Goal: Task Accomplishment & Management: Manage account settings

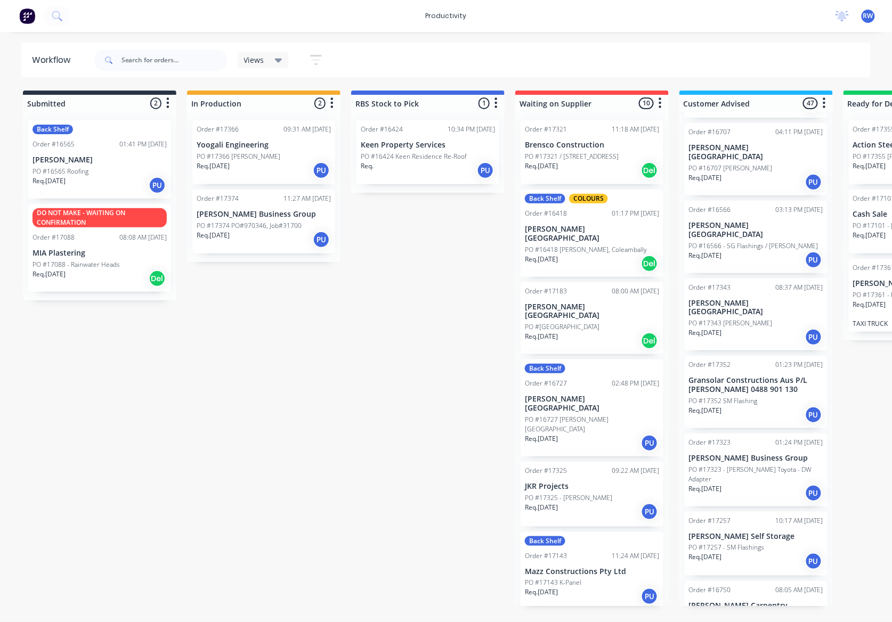
scroll to position [1207, 0]
click at [755, 483] on div "Req. [DATE] PU" at bounding box center [756, 492] width 134 height 18
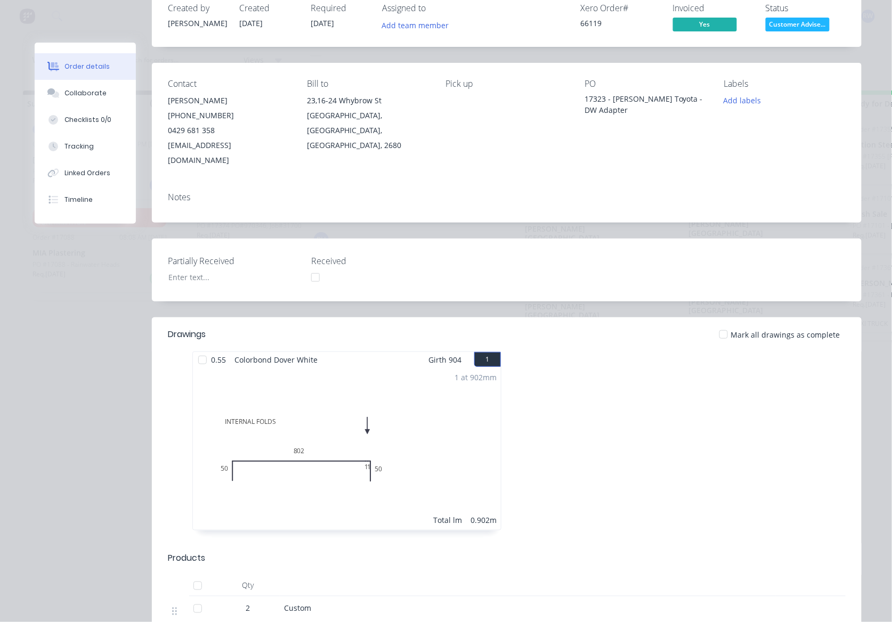
scroll to position [71, 0]
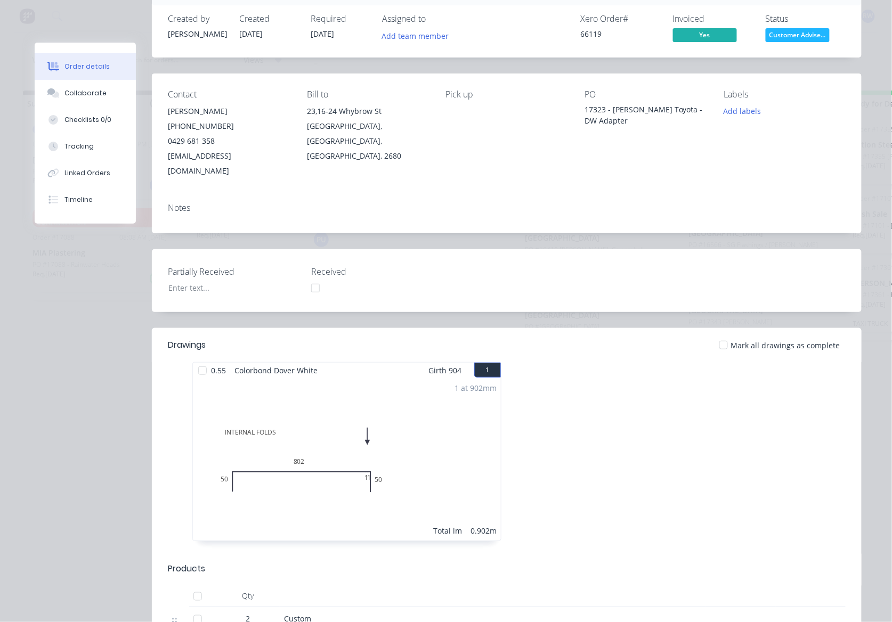
click at [725, 337] on div at bounding box center [723, 345] width 21 height 21
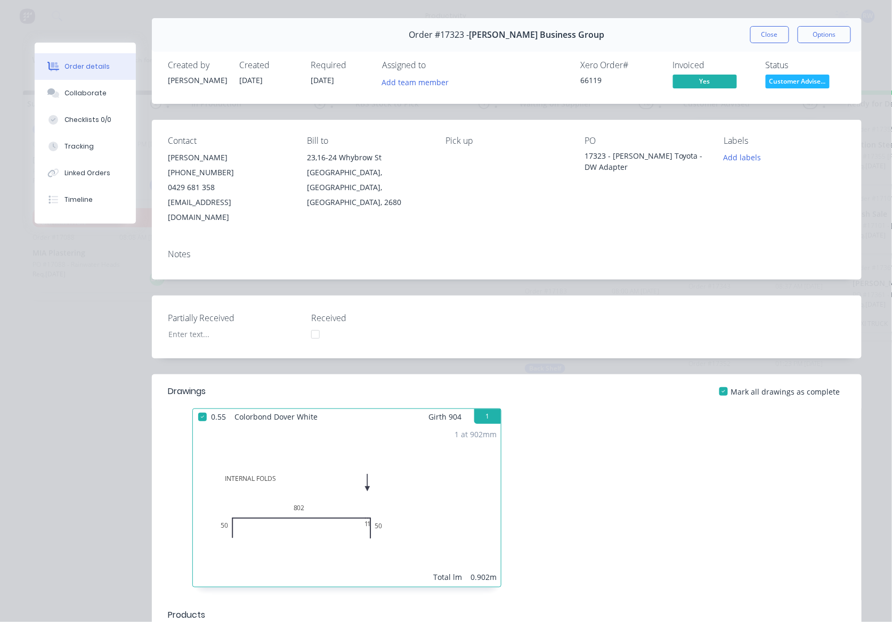
scroll to position [0, 0]
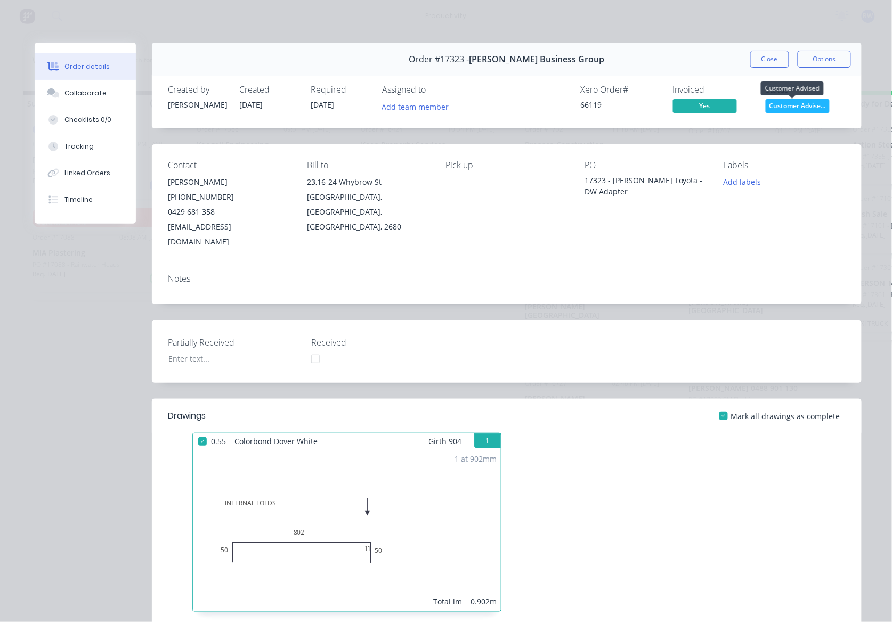
click at [795, 107] on span "Customer Advise..." at bounding box center [797, 105] width 64 height 13
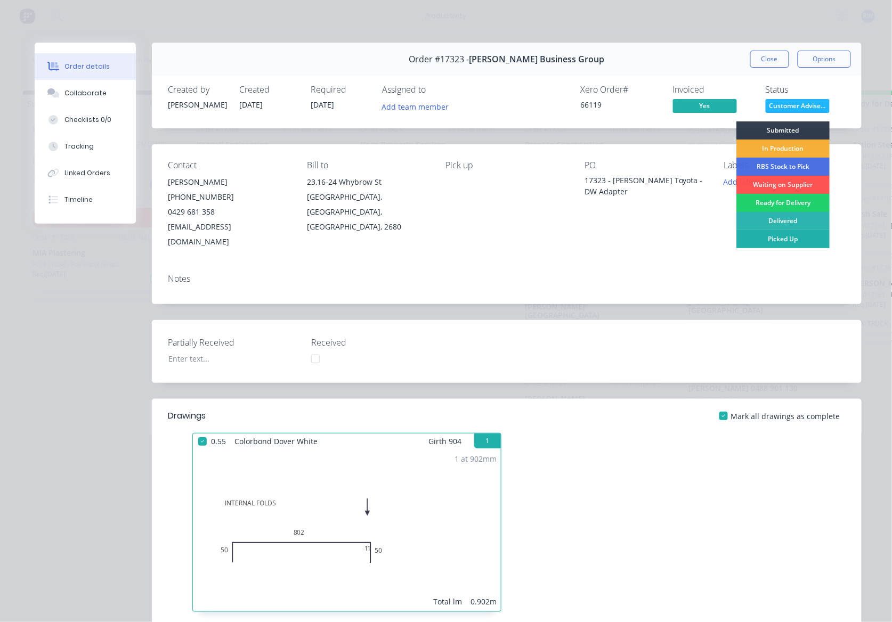
click at [781, 237] on div "Picked Up" at bounding box center [782, 239] width 93 height 18
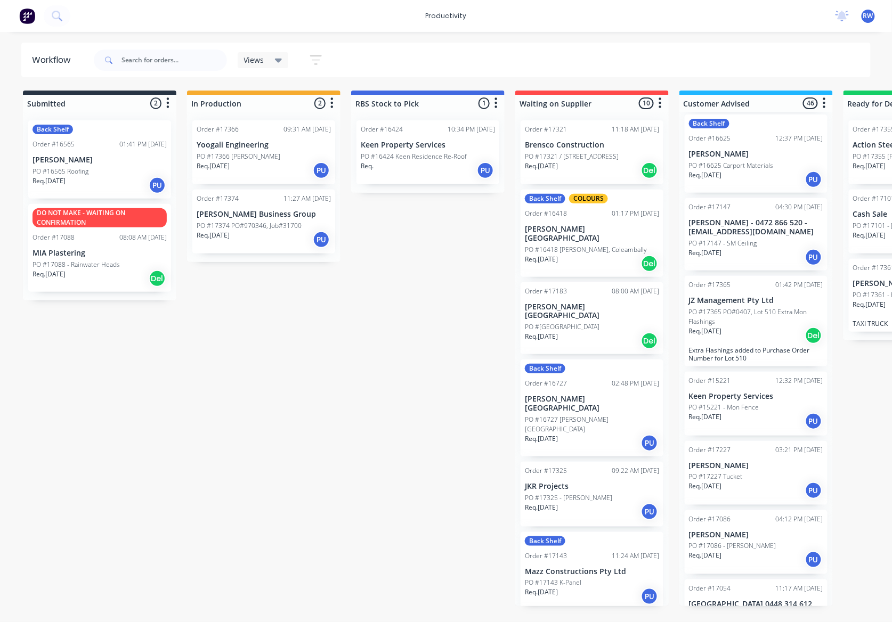
scroll to position [1775, 0]
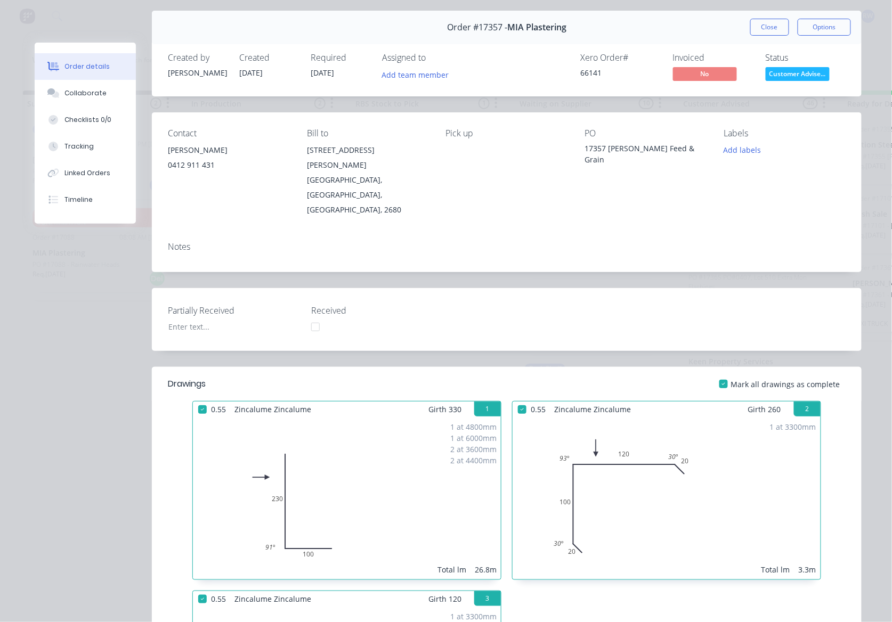
scroll to position [0, 0]
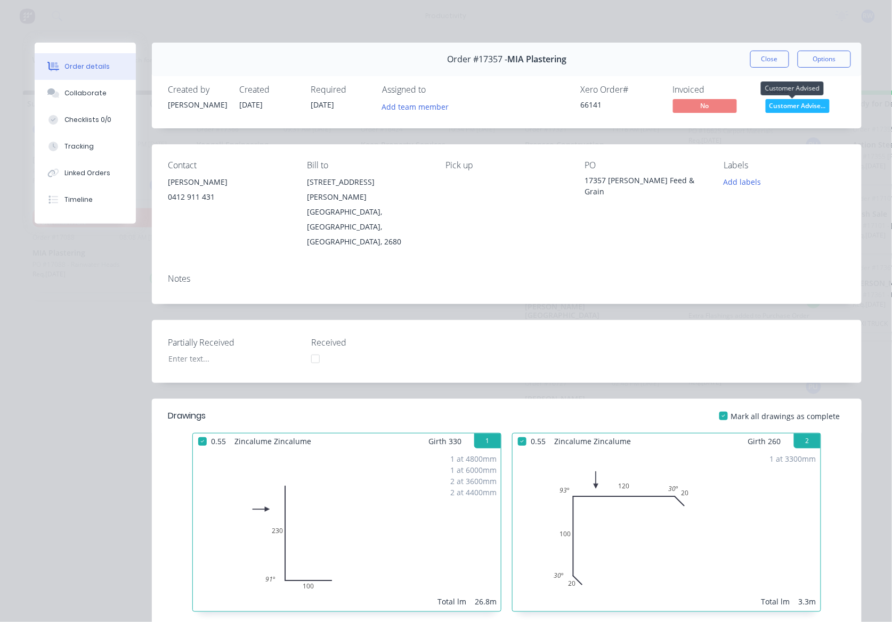
click at [768, 100] on span "Customer Advise..." at bounding box center [797, 105] width 64 height 13
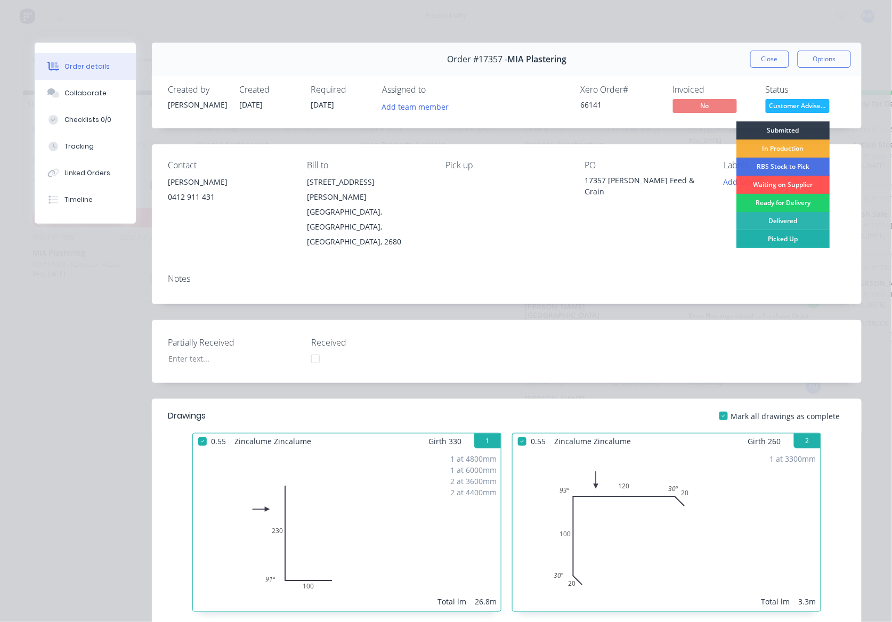
click at [778, 243] on div "Picked Up" at bounding box center [782, 239] width 93 height 18
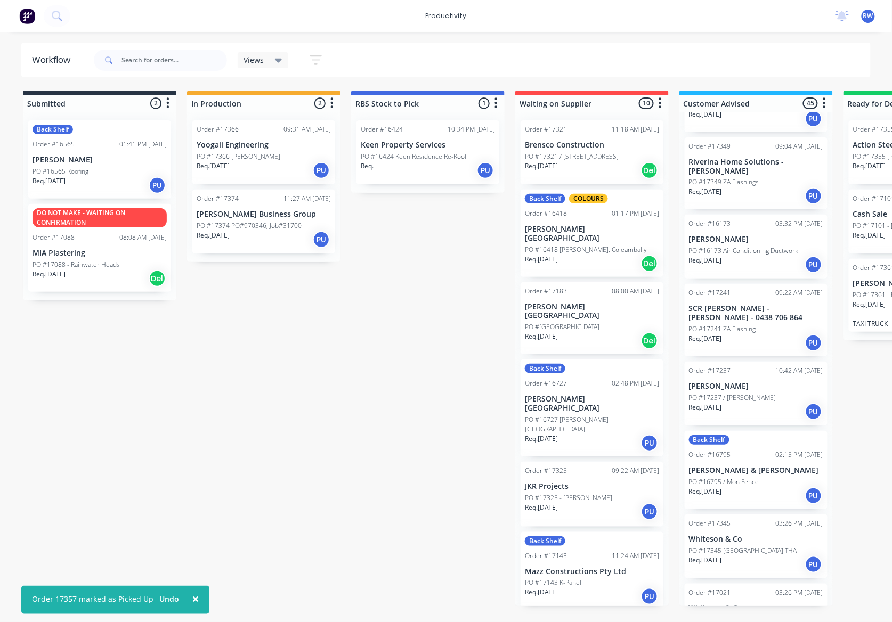
scroll to position [2761, 0]
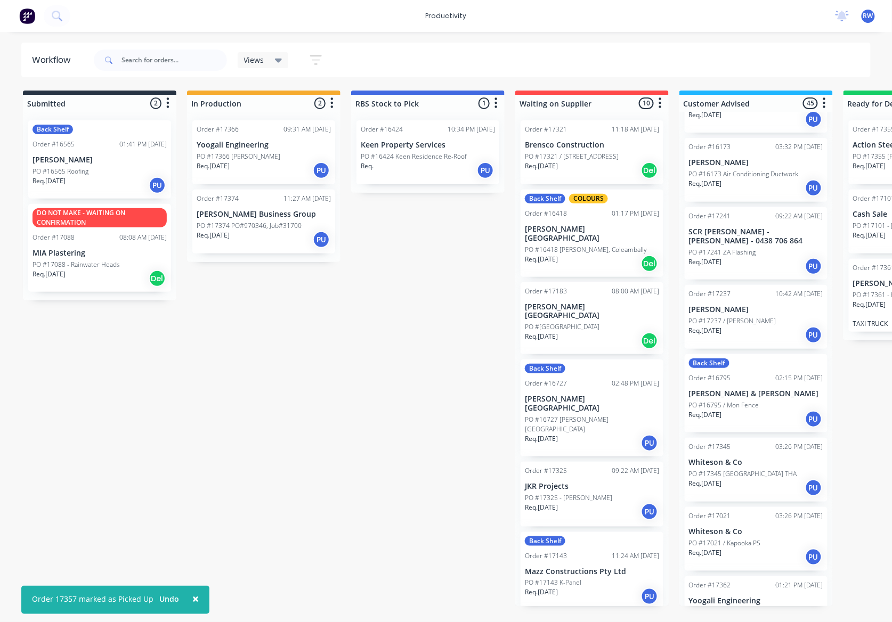
click at [723, 608] on p "PO #17632 - Aloisi" at bounding box center [732, 613] width 87 height 10
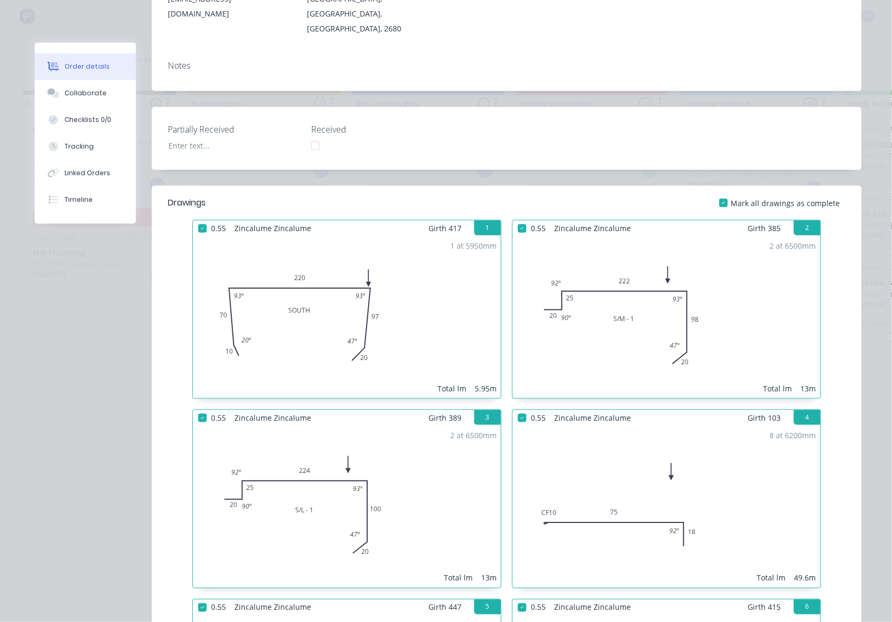
scroll to position [0, 0]
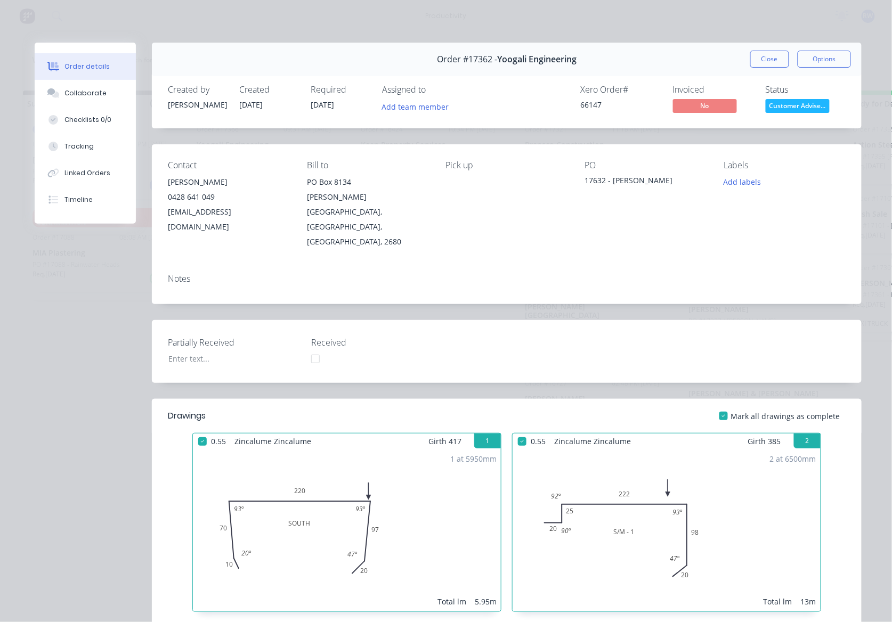
click at [800, 108] on span "Customer Advise..." at bounding box center [797, 105] width 64 height 13
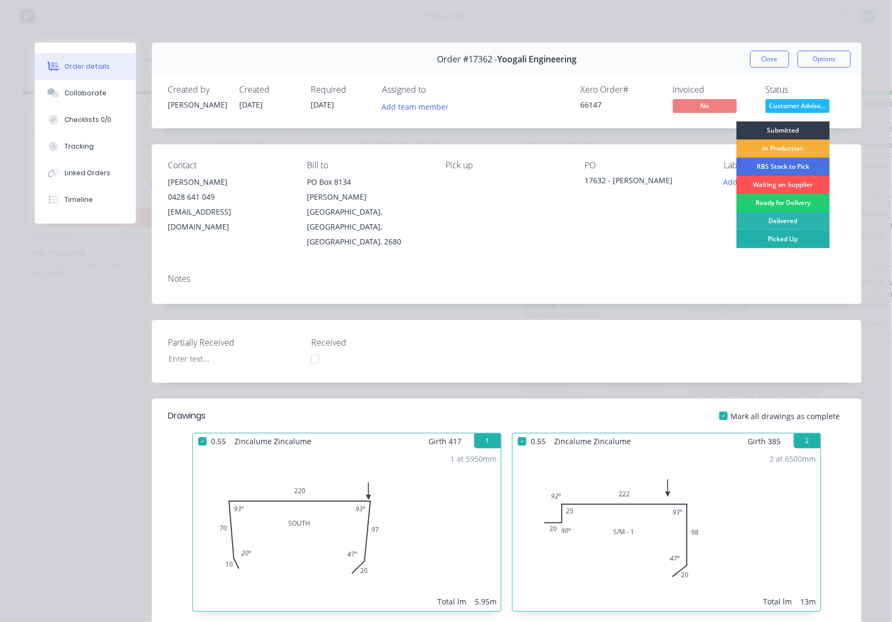
click at [787, 242] on div "Picked Up" at bounding box center [782, 239] width 93 height 18
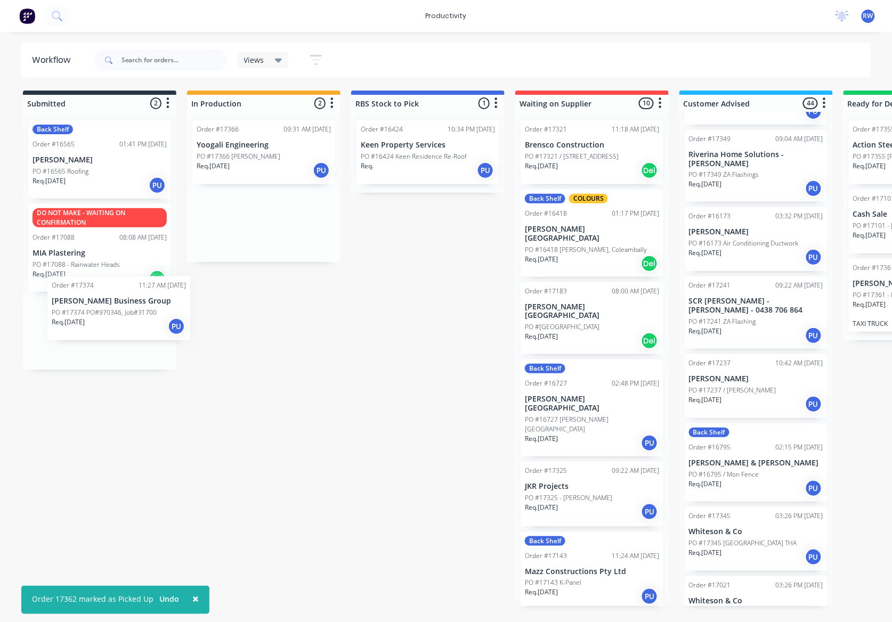
drag, startPoint x: 259, startPoint y: 226, endPoint x: 111, endPoint y: 317, distance: 174.1
click at [111, 317] on div "Submitted 2 Sort By Created date Required date Order number Customer name Most …" at bounding box center [648, 349] width 1313 height 516
click at [230, 157] on p "PO #17366 [PERSON_NAME]" at bounding box center [239, 157] width 84 height 10
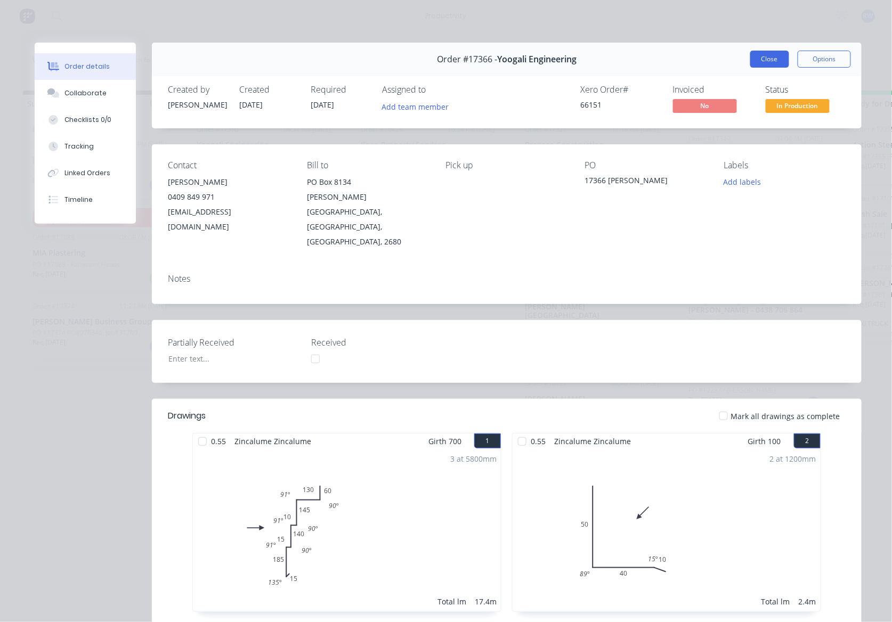
click at [763, 60] on button "Close" at bounding box center [769, 59] width 39 height 17
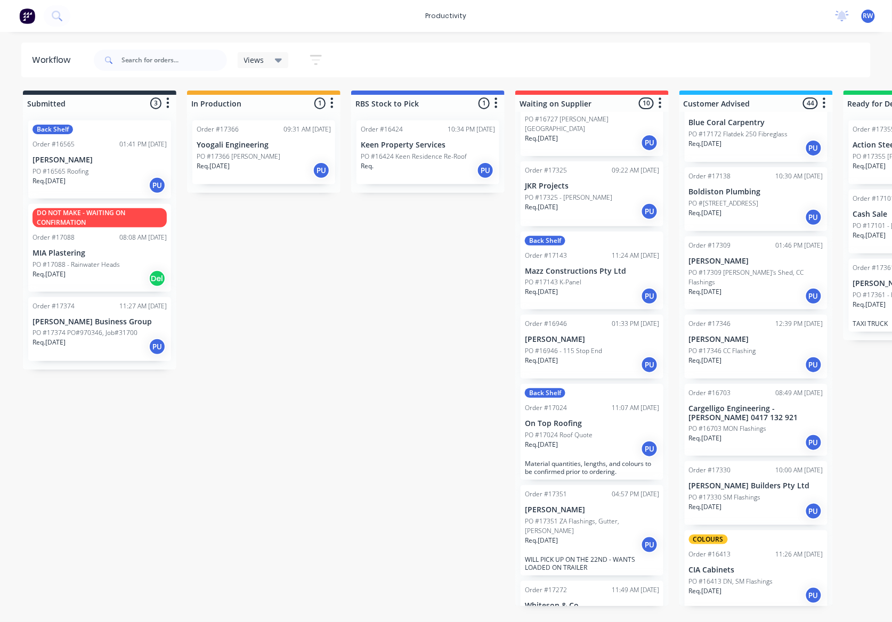
scroll to position [0, 0]
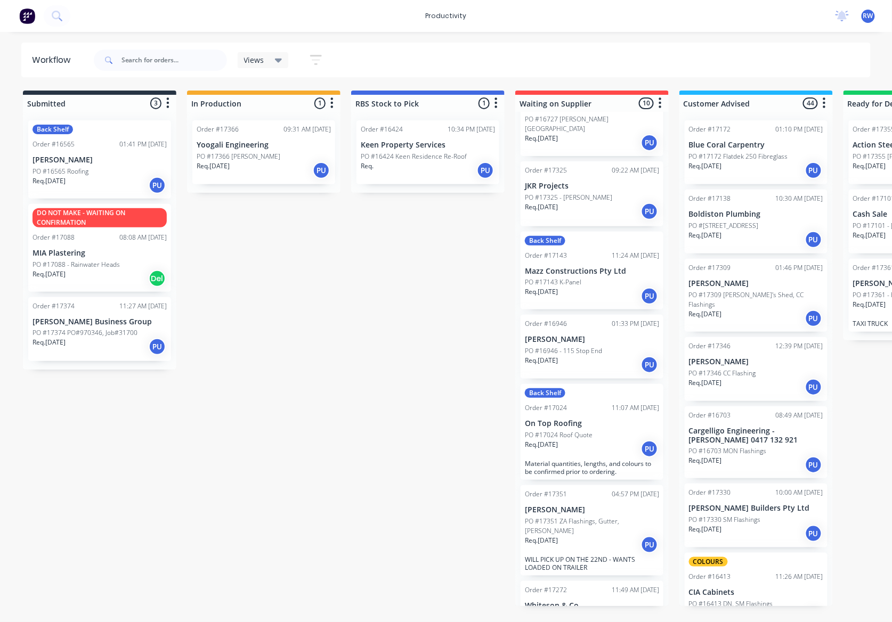
click at [746, 160] on p "PO #17172 Flatdek 250 Fibreglass" at bounding box center [738, 157] width 99 height 10
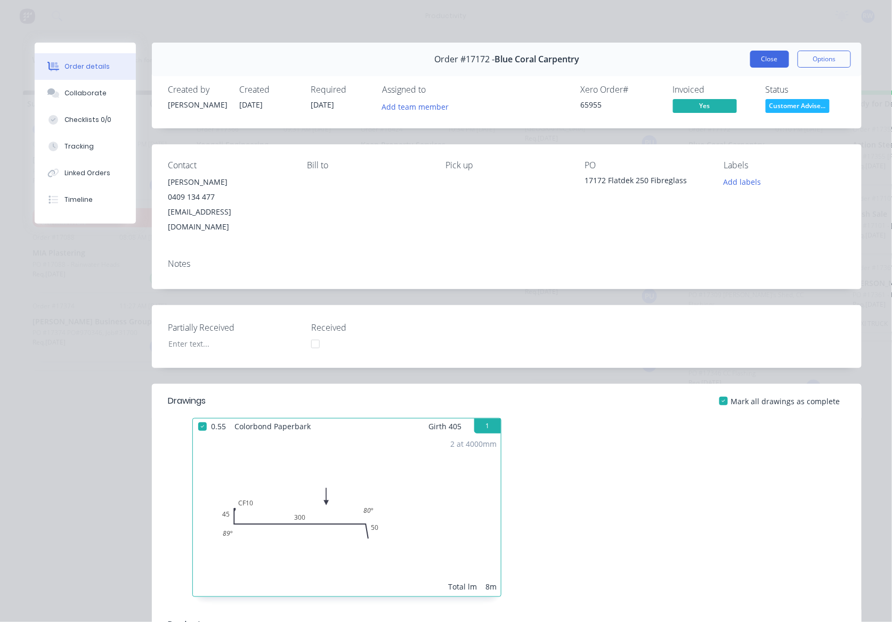
click at [773, 63] on button "Close" at bounding box center [769, 59] width 39 height 17
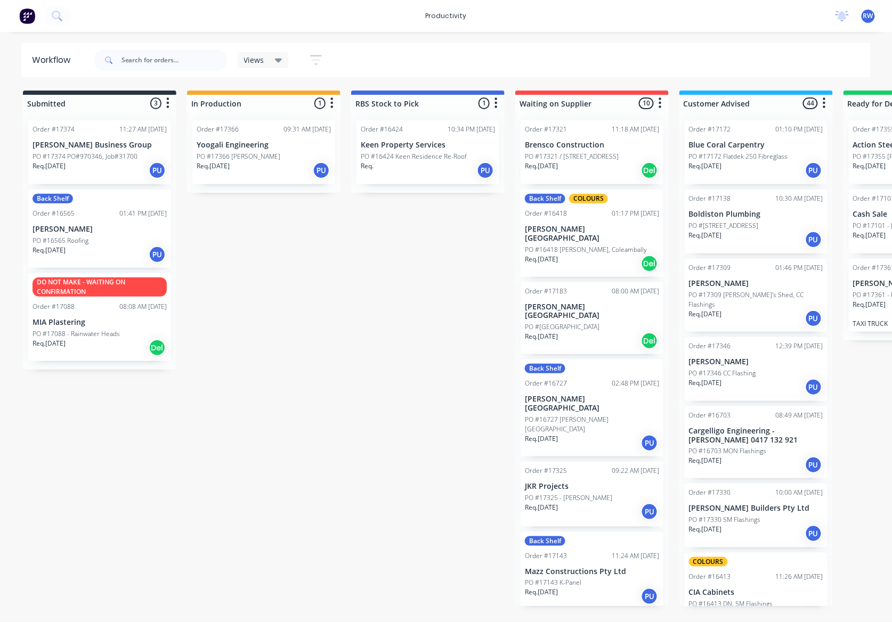
click at [118, 258] on div "Req. [DATE] PU" at bounding box center [99, 255] width 134 height 18
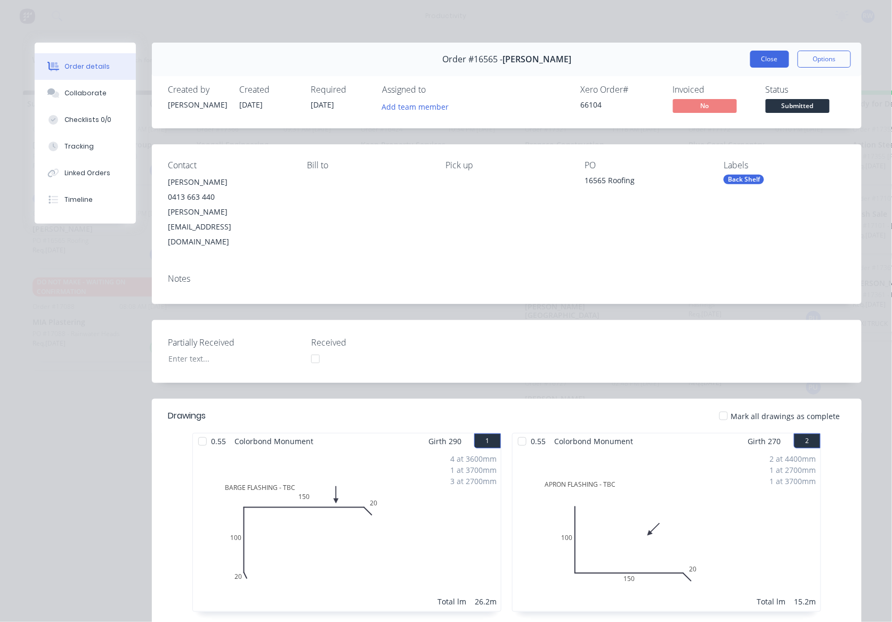
click at [750, 54] on button "Close" at bounding box center [769, 59] width 39 height 17
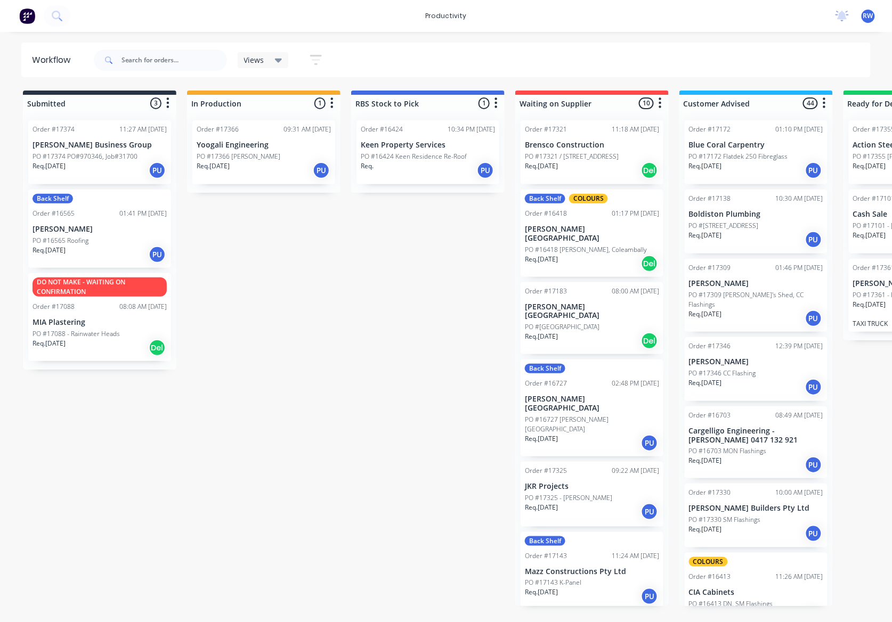
click at [126, 183] on div "Order #17374 11:27 AM [DATE] [PERSON_NAME] Business Group PO #17374 PO#970346, …" at bounding box center [99, 152] width 143 height 64
